Goal: Transaction & Acquisition: Subscribe to service/newsletter

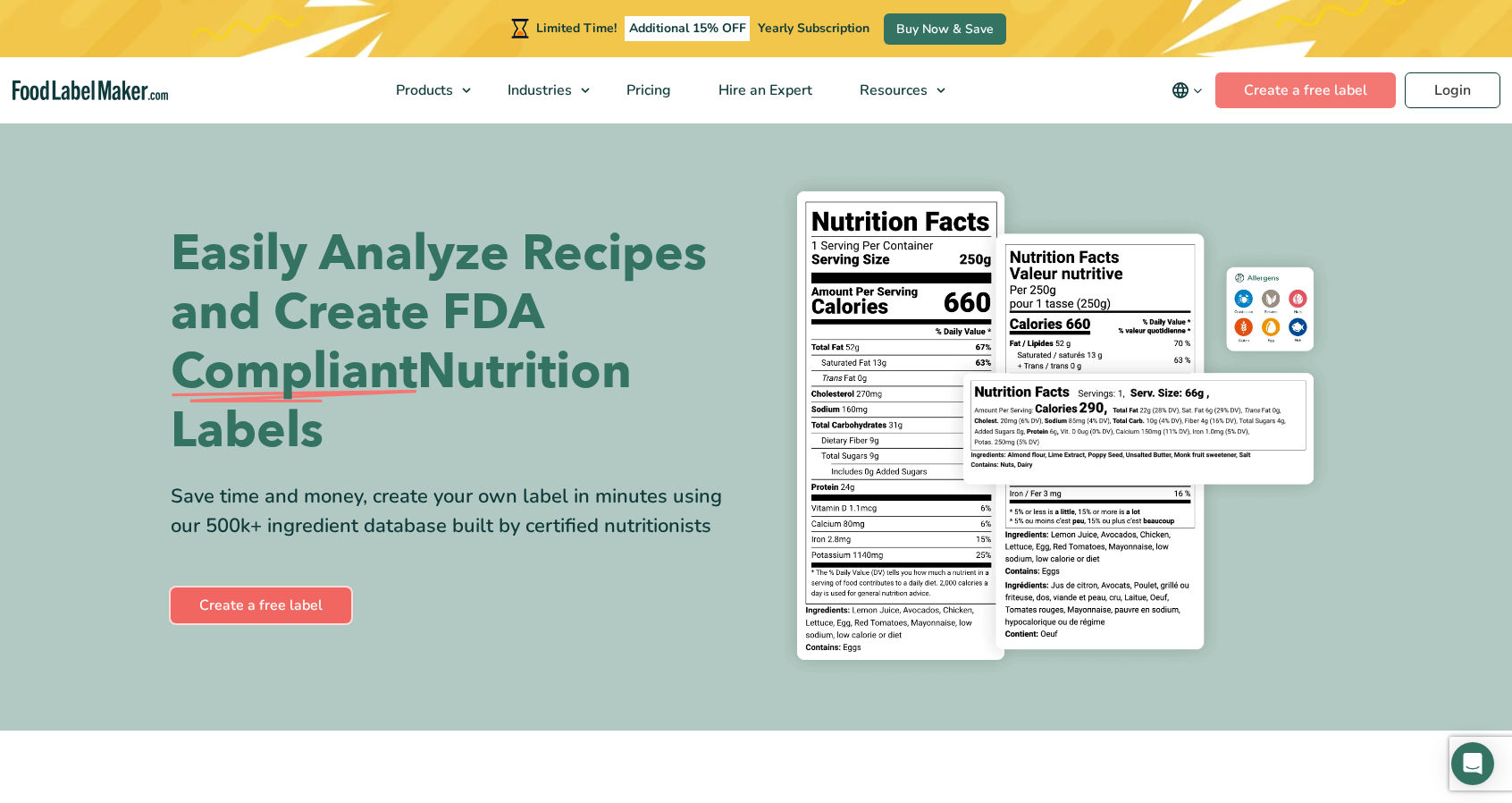
click at [222, 600] on link "Create a free label" at bounding box center [260, 605] width 180 height 36
